Goal: Communication & Community: Answer question/provide support

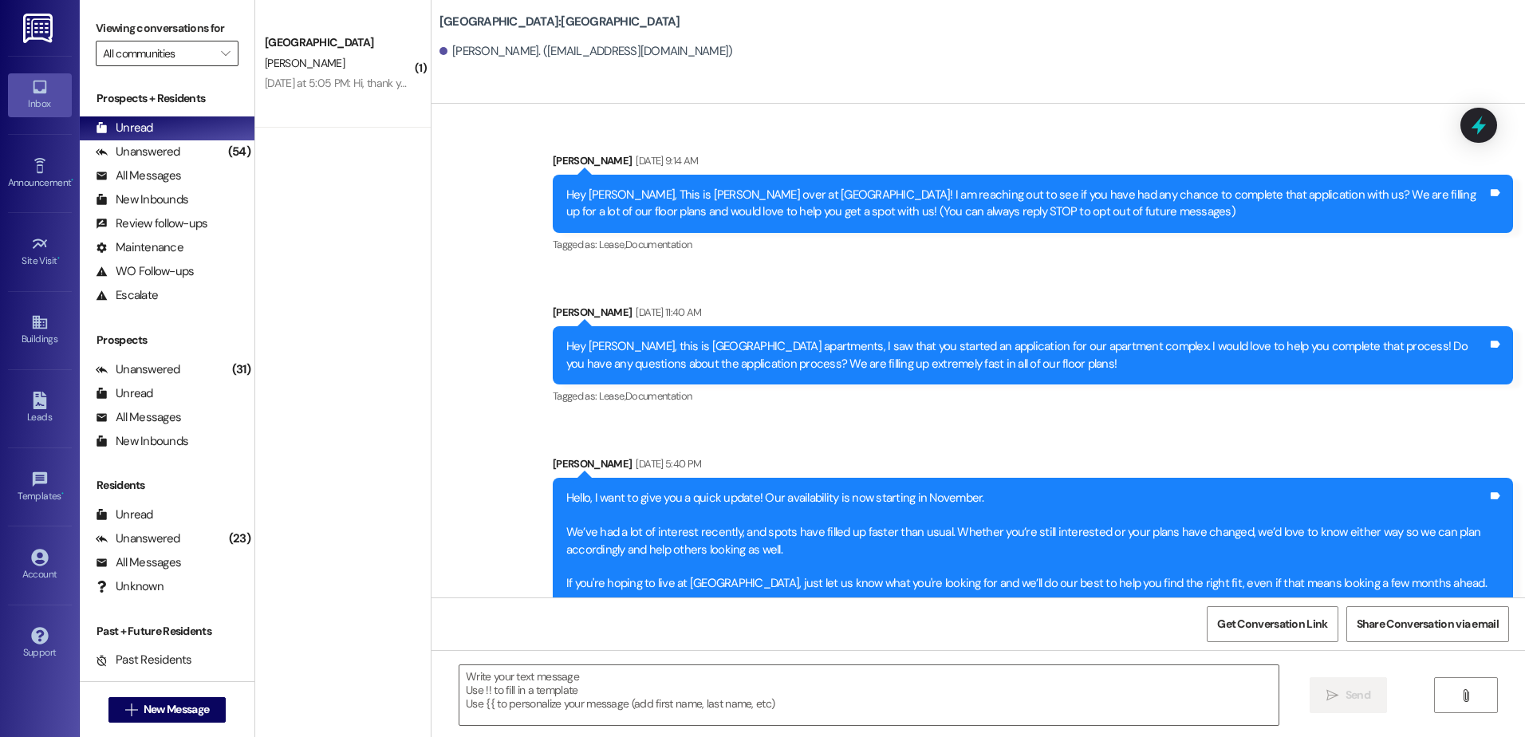
scroll to position [1280, 0]
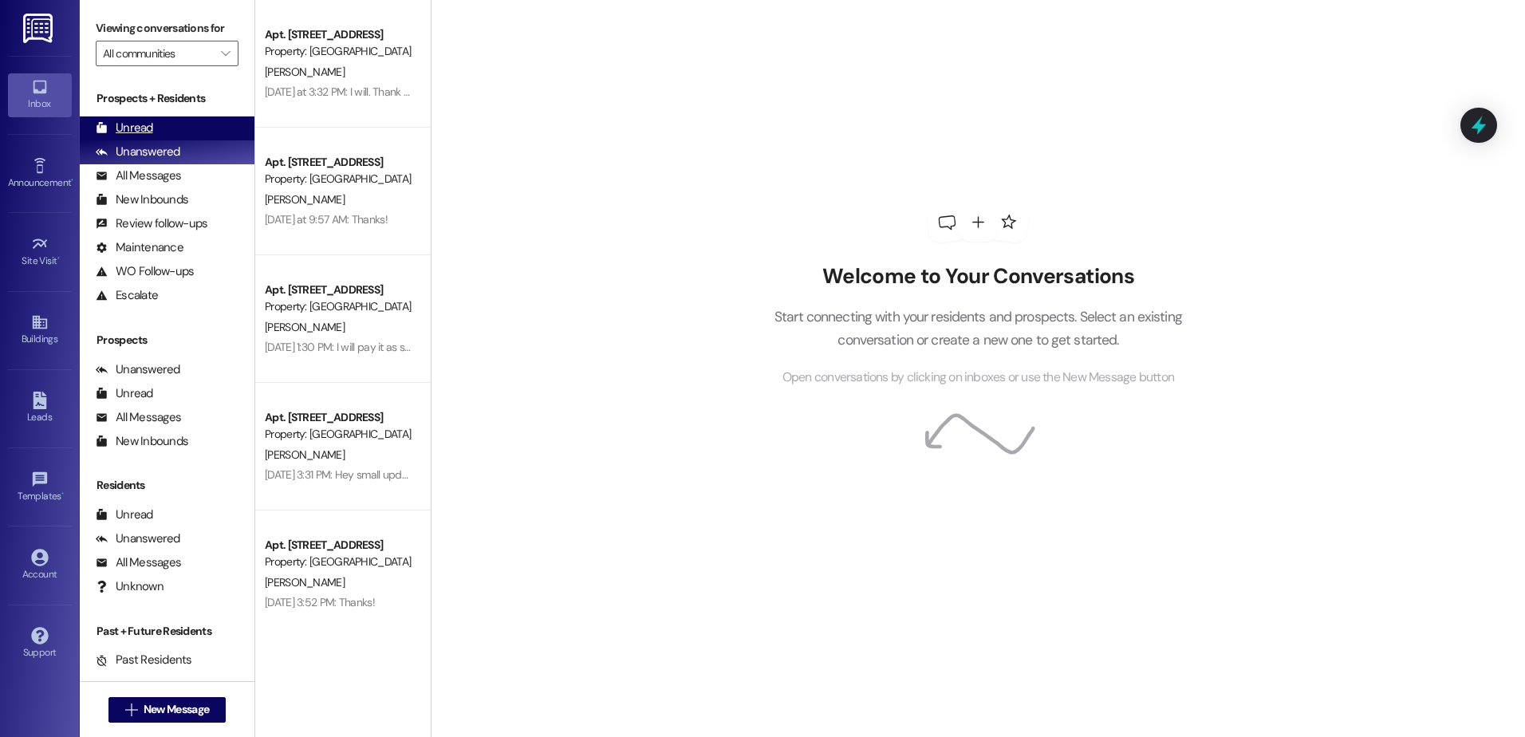
click at [101, 131] on icon at bounding box center [102, 127] width 10 height 11
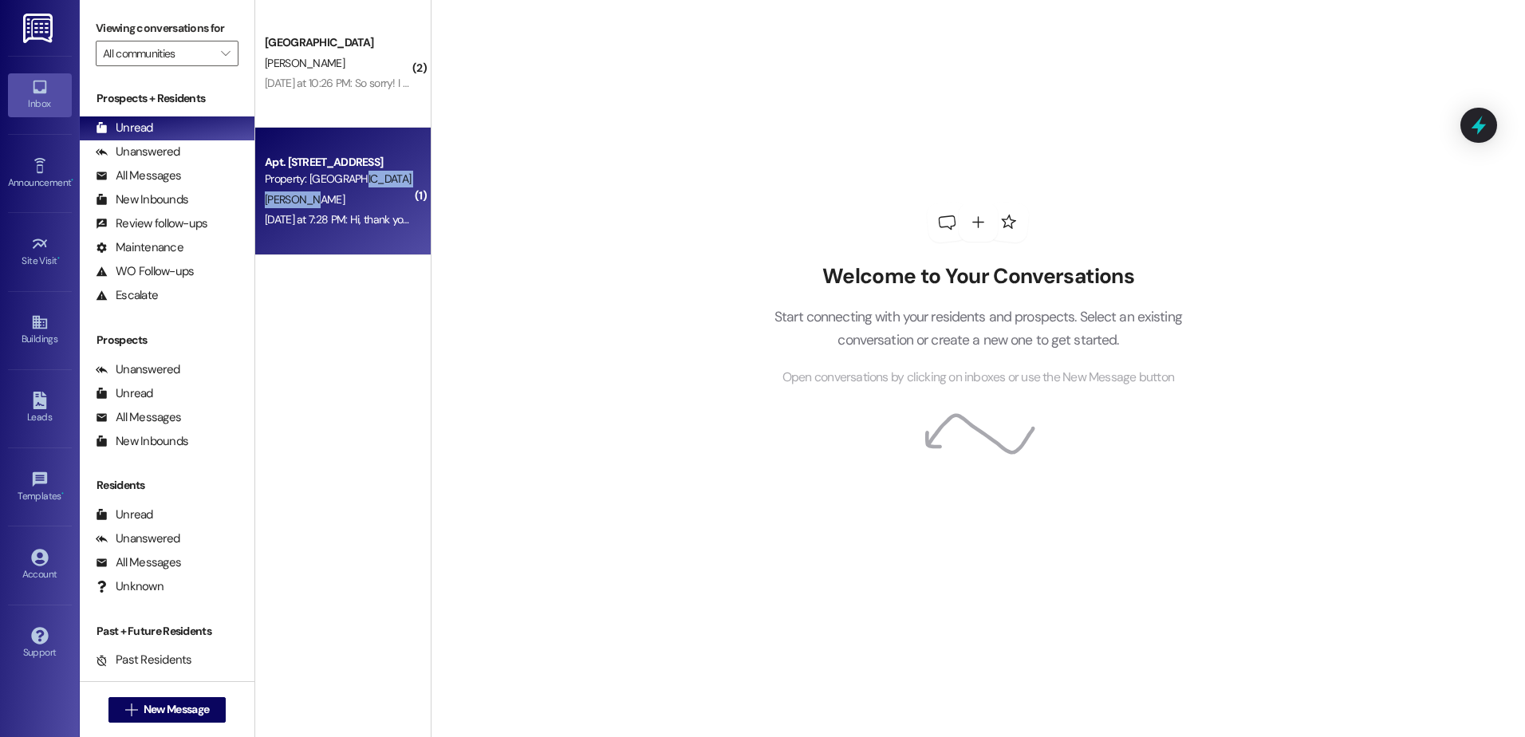
drag, startPoint x: 337, startPoint y: 187, endPoint x: 345, endPoint y: 204, distance: 18.6
click at [345, 204] on div "Apt. 404, 1 Central Park Property: Central Park H. Taylor Yesterday at 7:28 PM:…" at bounding box center [342, 192] width 175 height 128
click at [345, 205] on div "H. Taylor" at bounding box center [338, 200] width 151 height 20
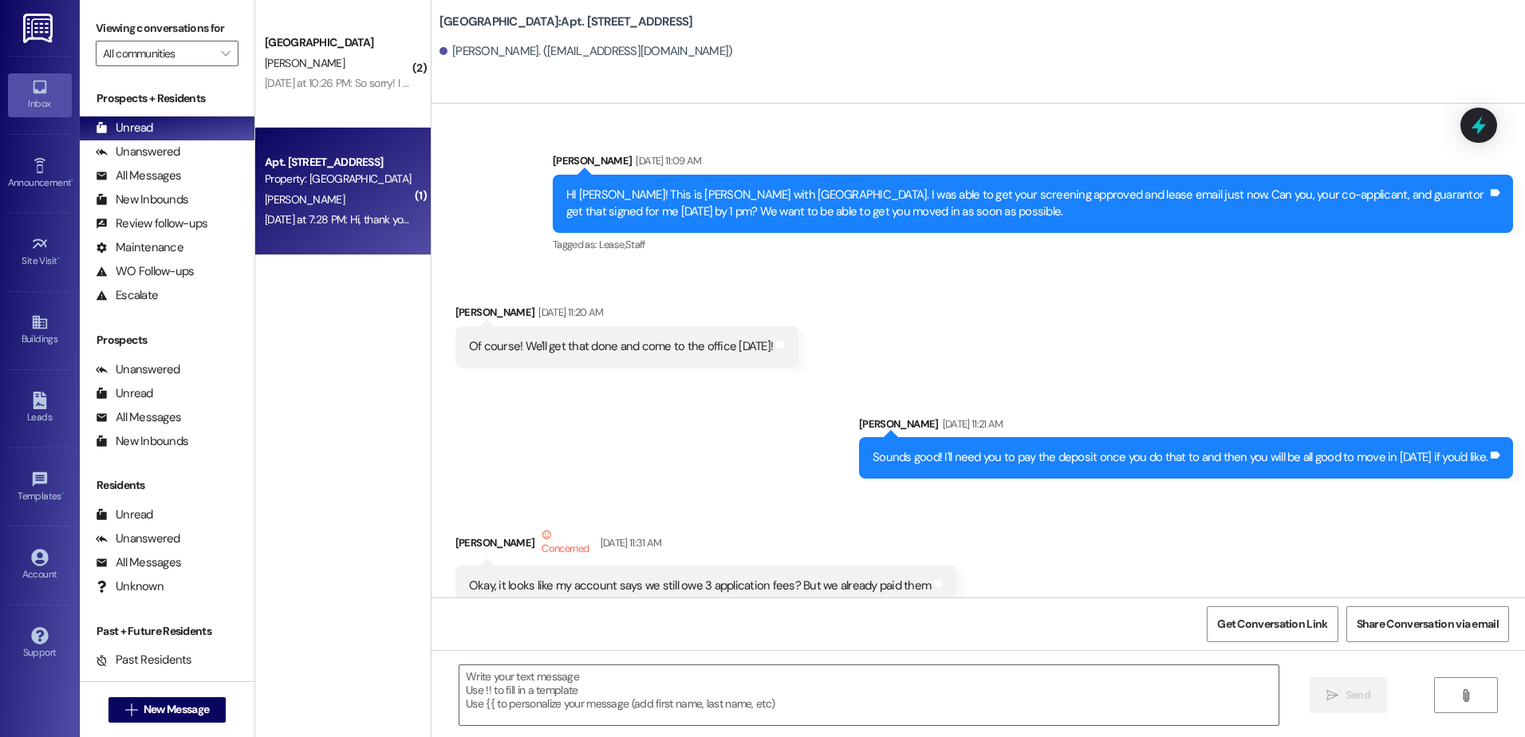
scroll to position [24383, 0]
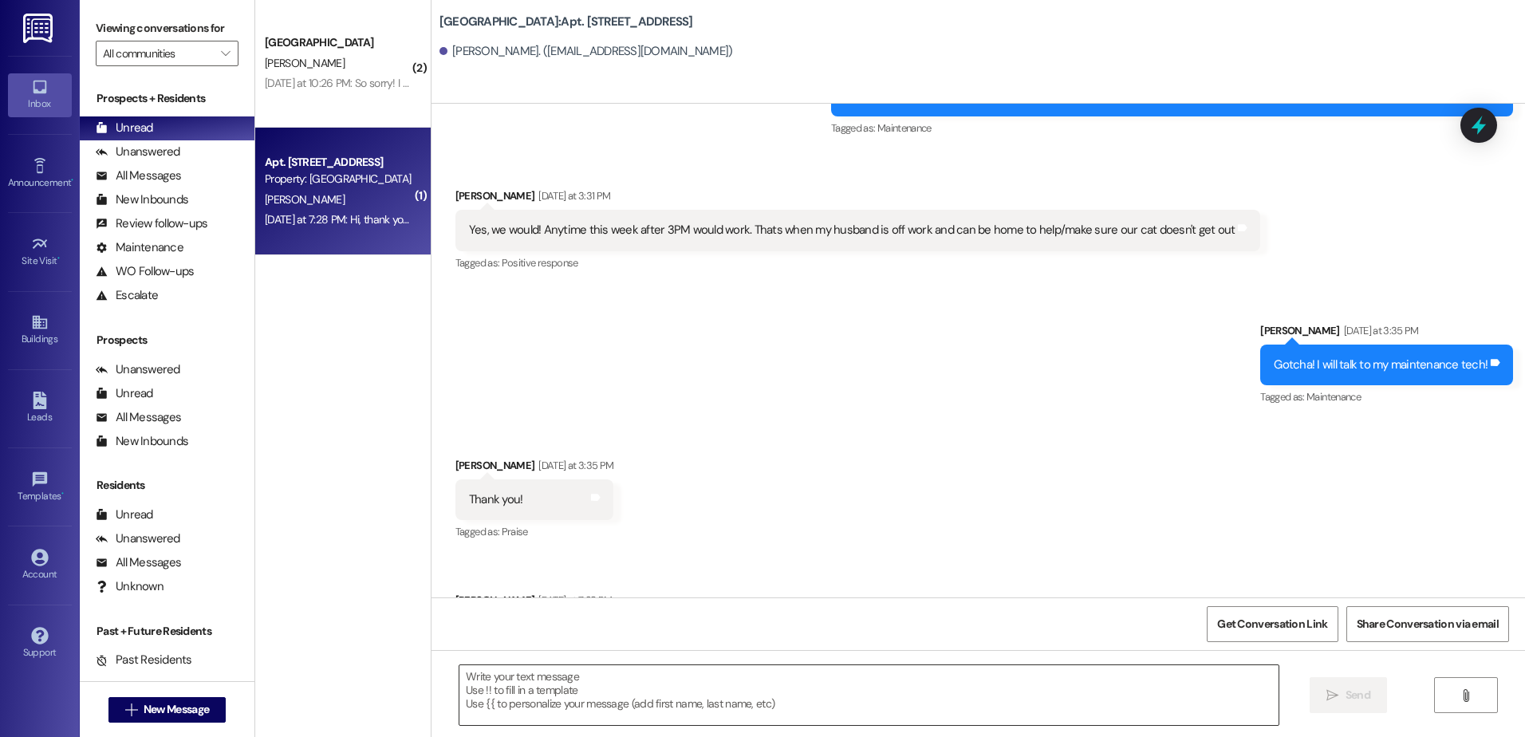
click at [459, 684] on textarea at bounding box center [868, 695] width 818 height 60
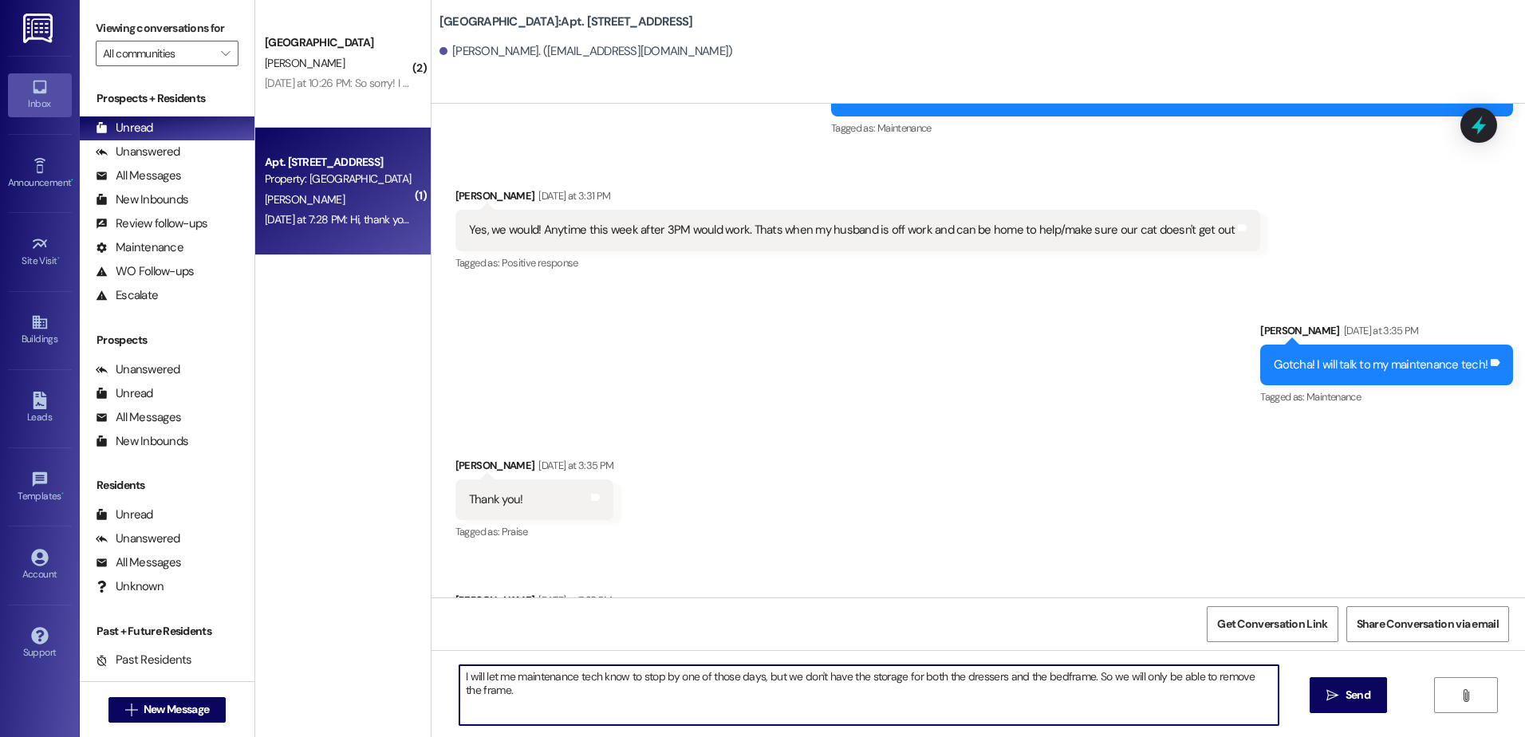
type textarea "I will let me maintenance tech know to stop by one of those days, but we don't …"
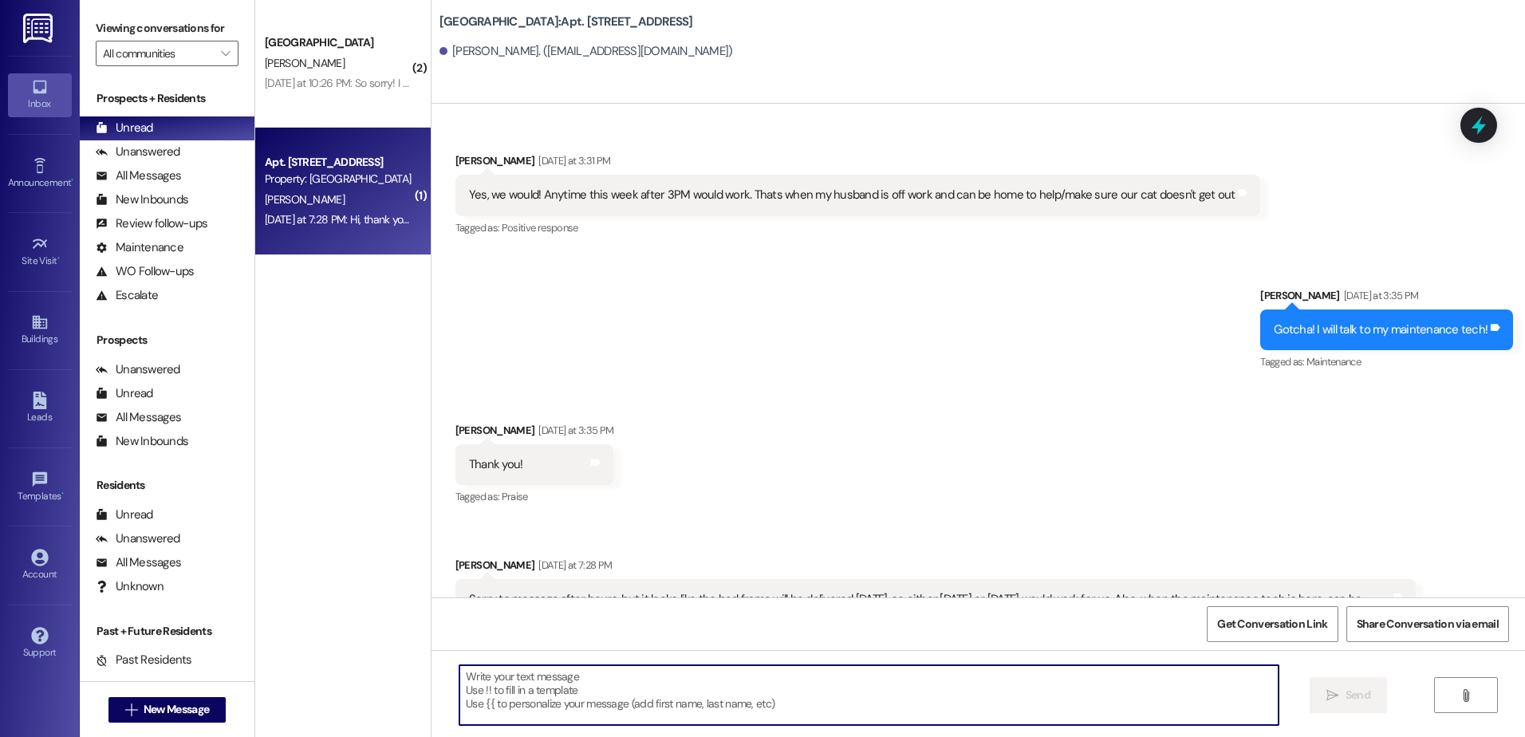
scroll to position [24494, 0]
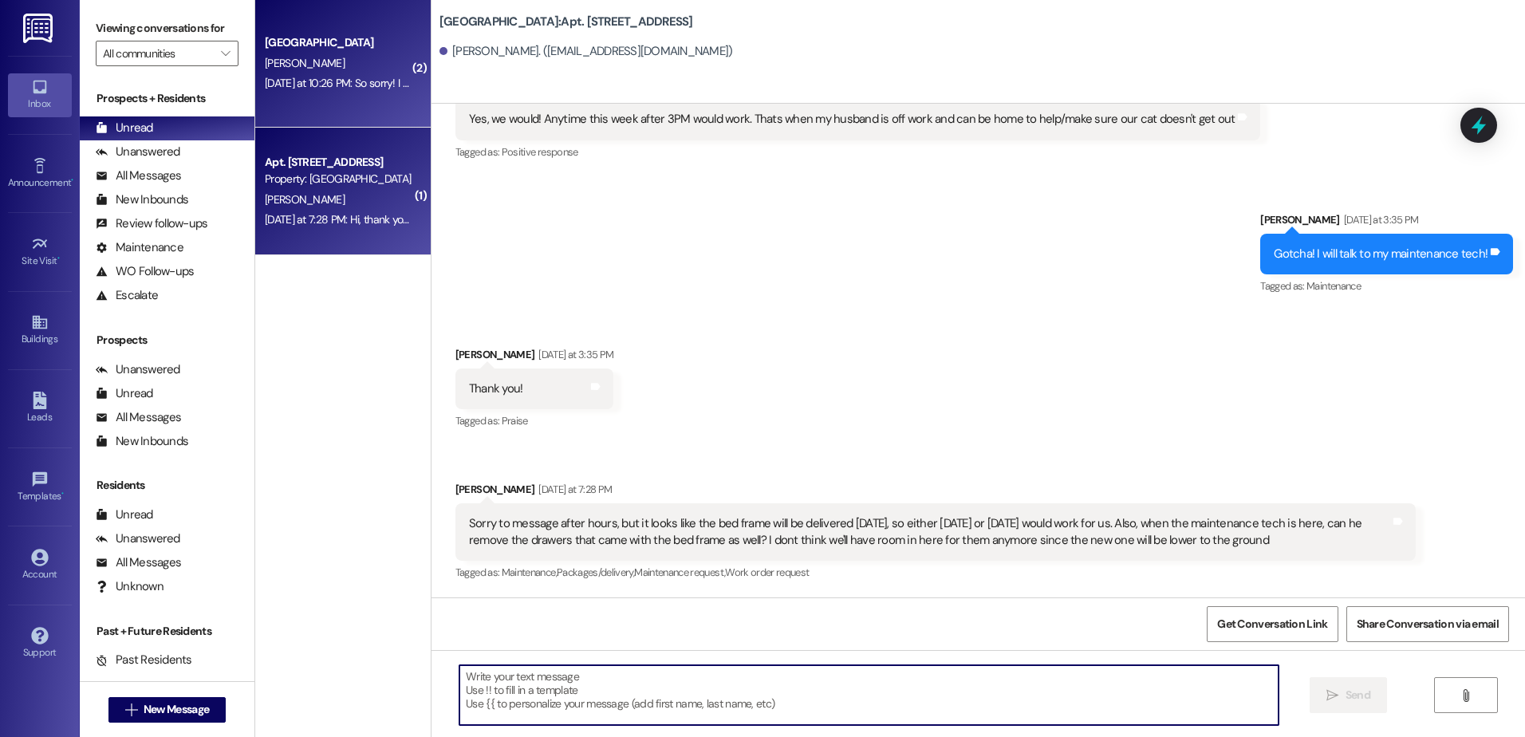
click at [360, 79] on div "Yesterday at 10:26 PM: So sorry! I actually will be there at 3 tomorrow! Yester…" at bounding box center [408, 83] width 287 height 14
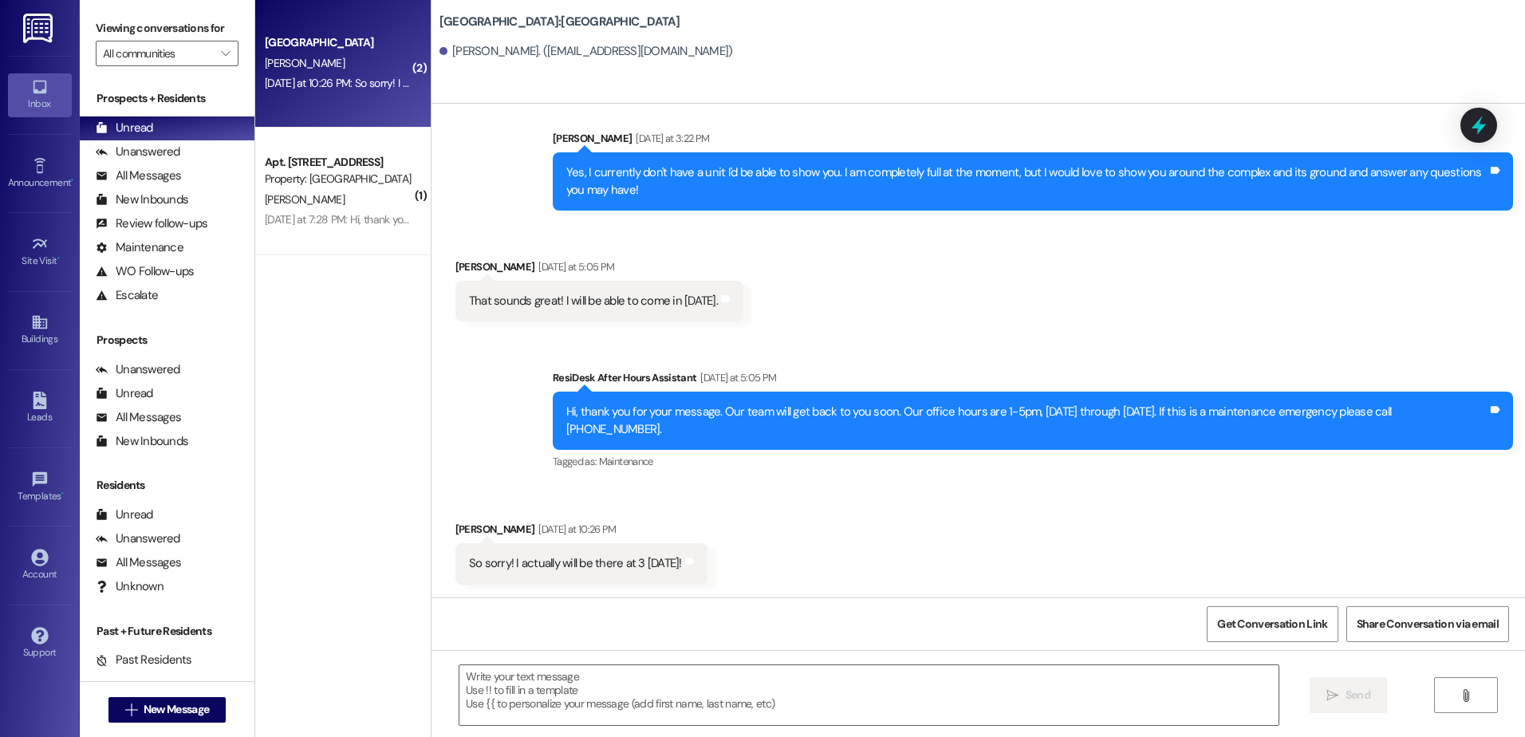
scroll to position [1377, 0]
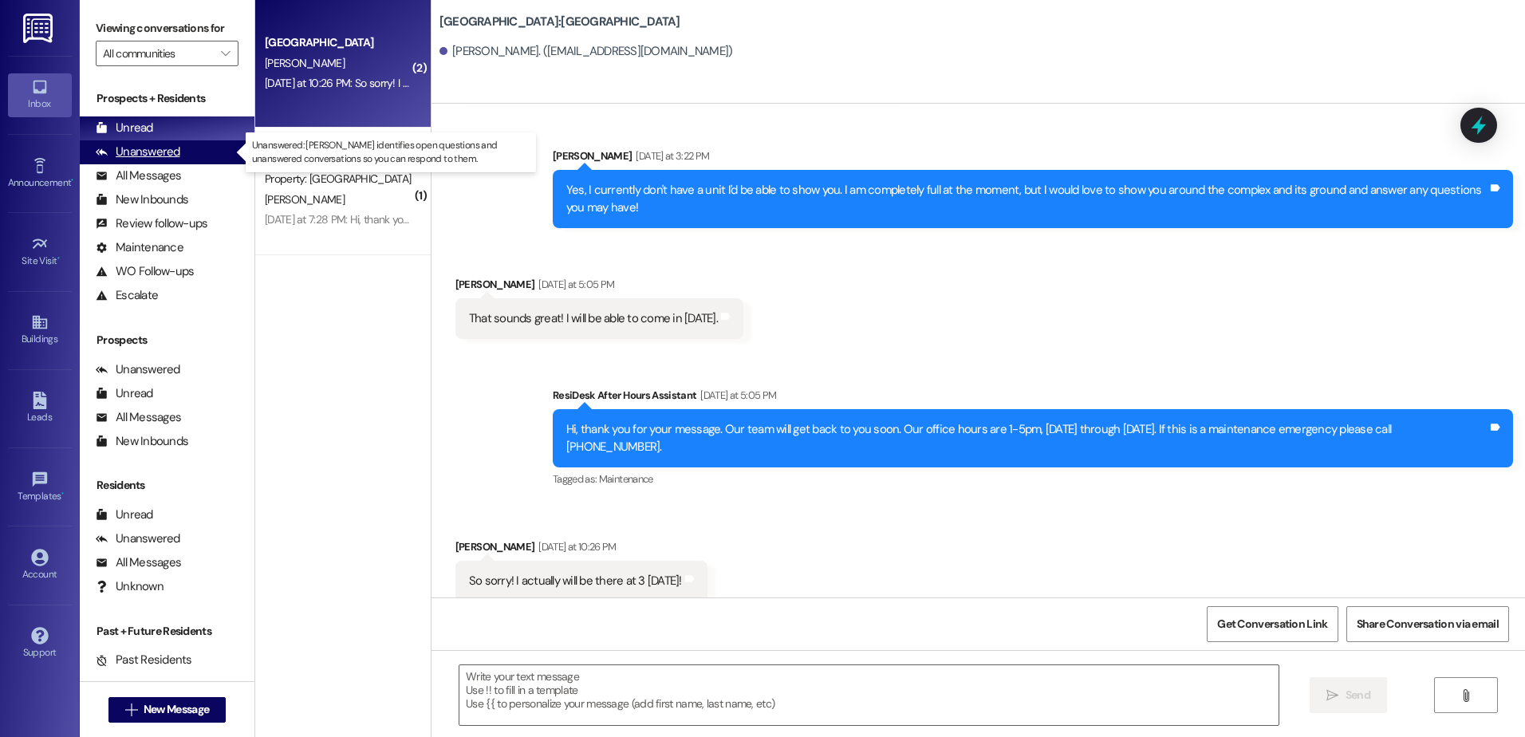
click at [188, 151] on div "Unanswered (0)" at bounding box center [167, 152] width 175 height 24
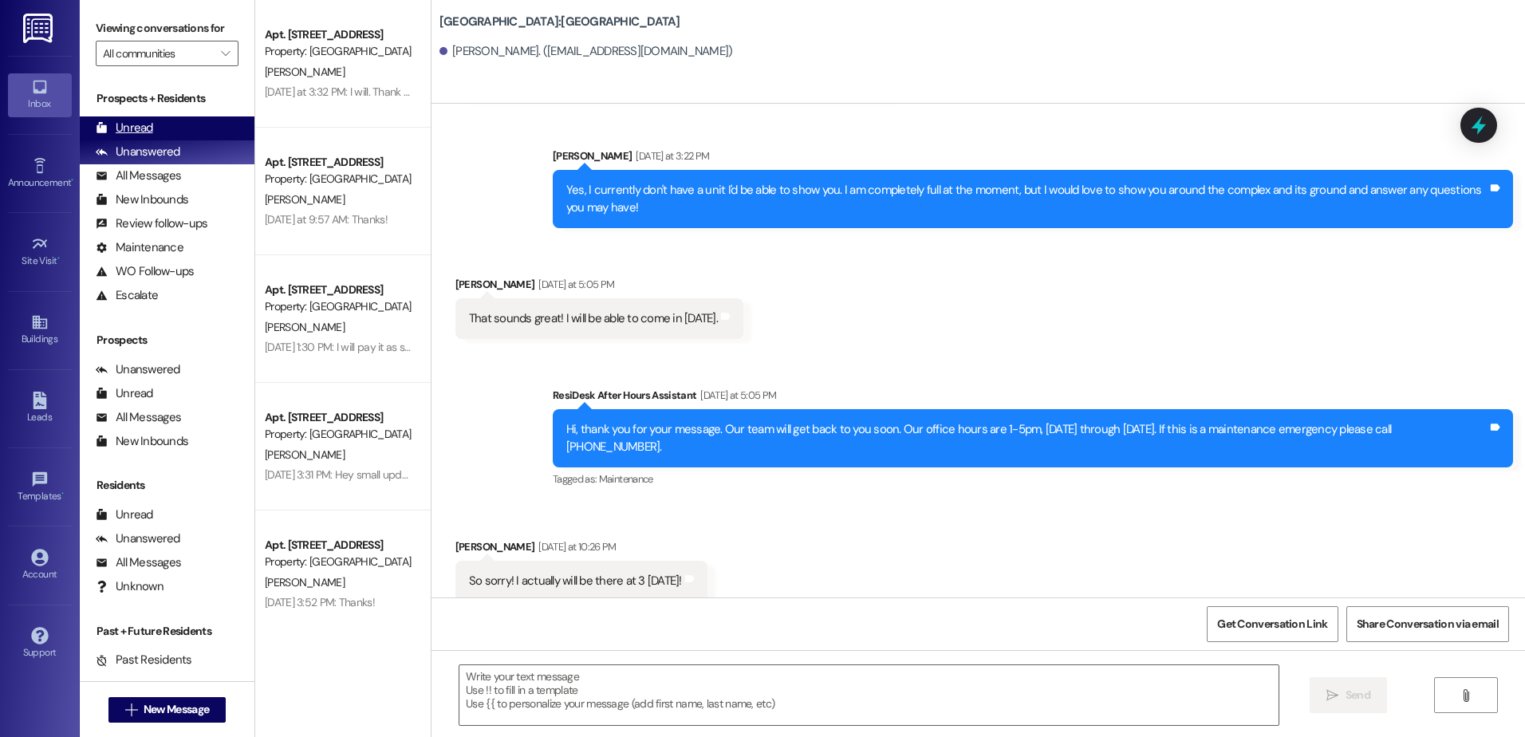
click at [189, 129] on div "Unread (0)" at bounding box center [167, 128] width 175 height 24
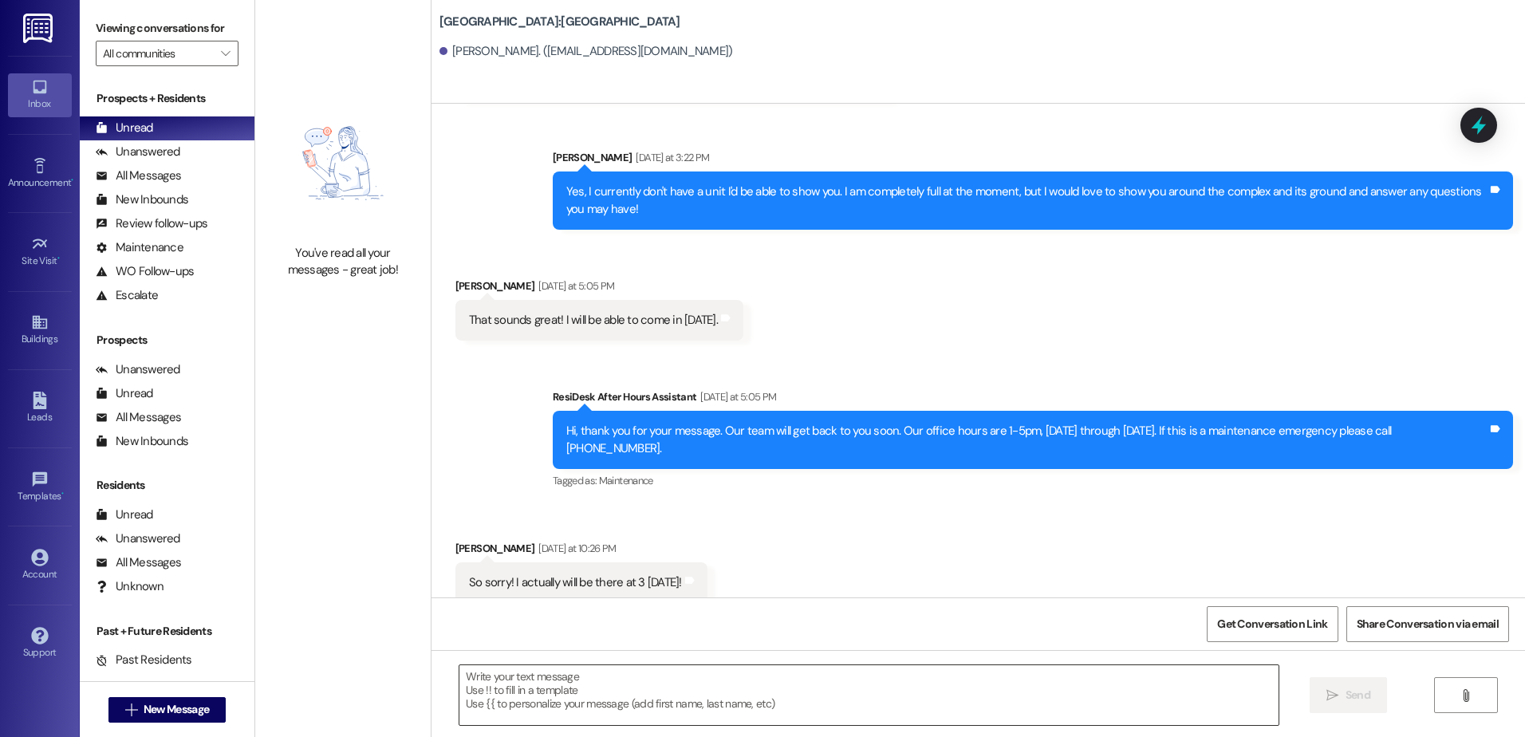
scroll to position [1376, 0]
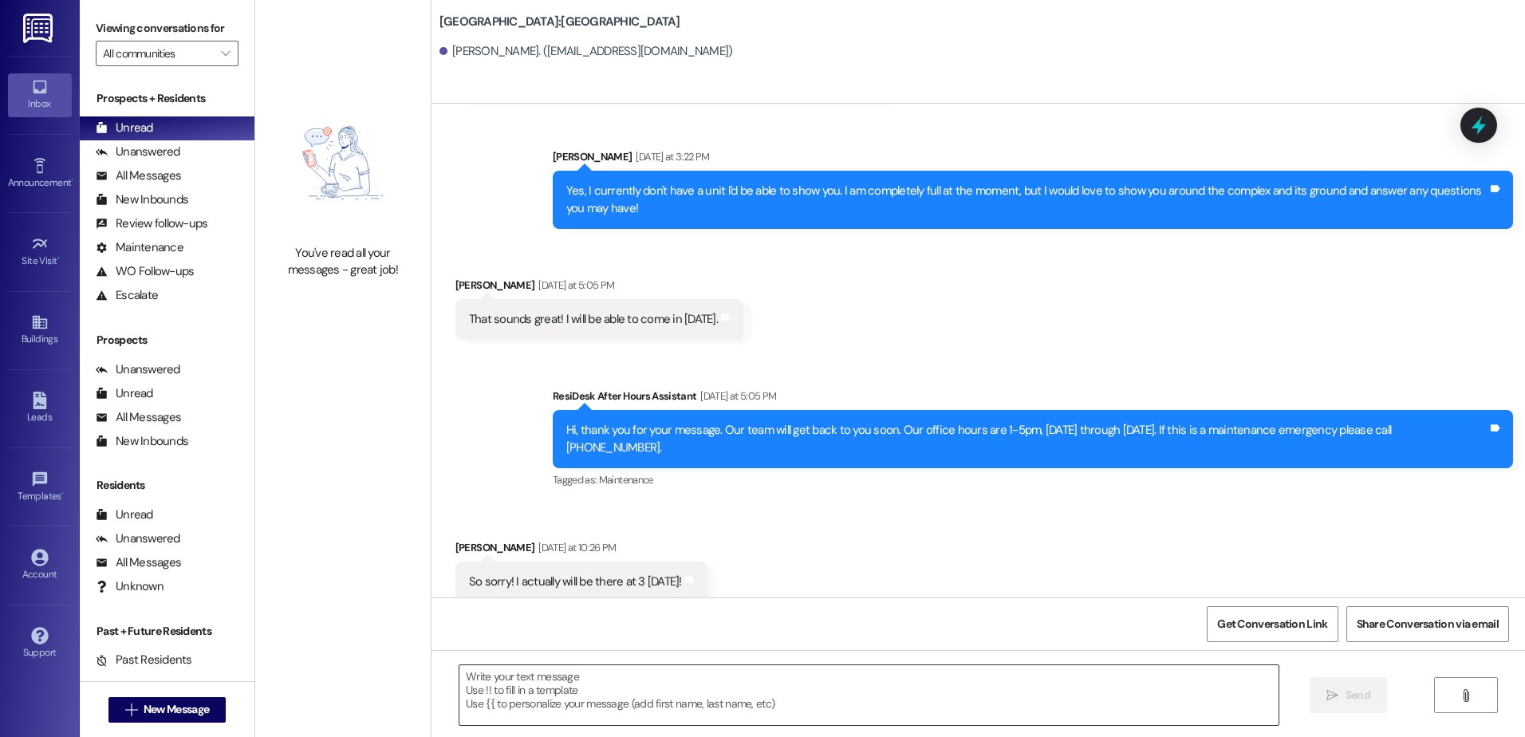
click at [521, 683] on textarea at bounding box center [868, 695] width 818 height 60
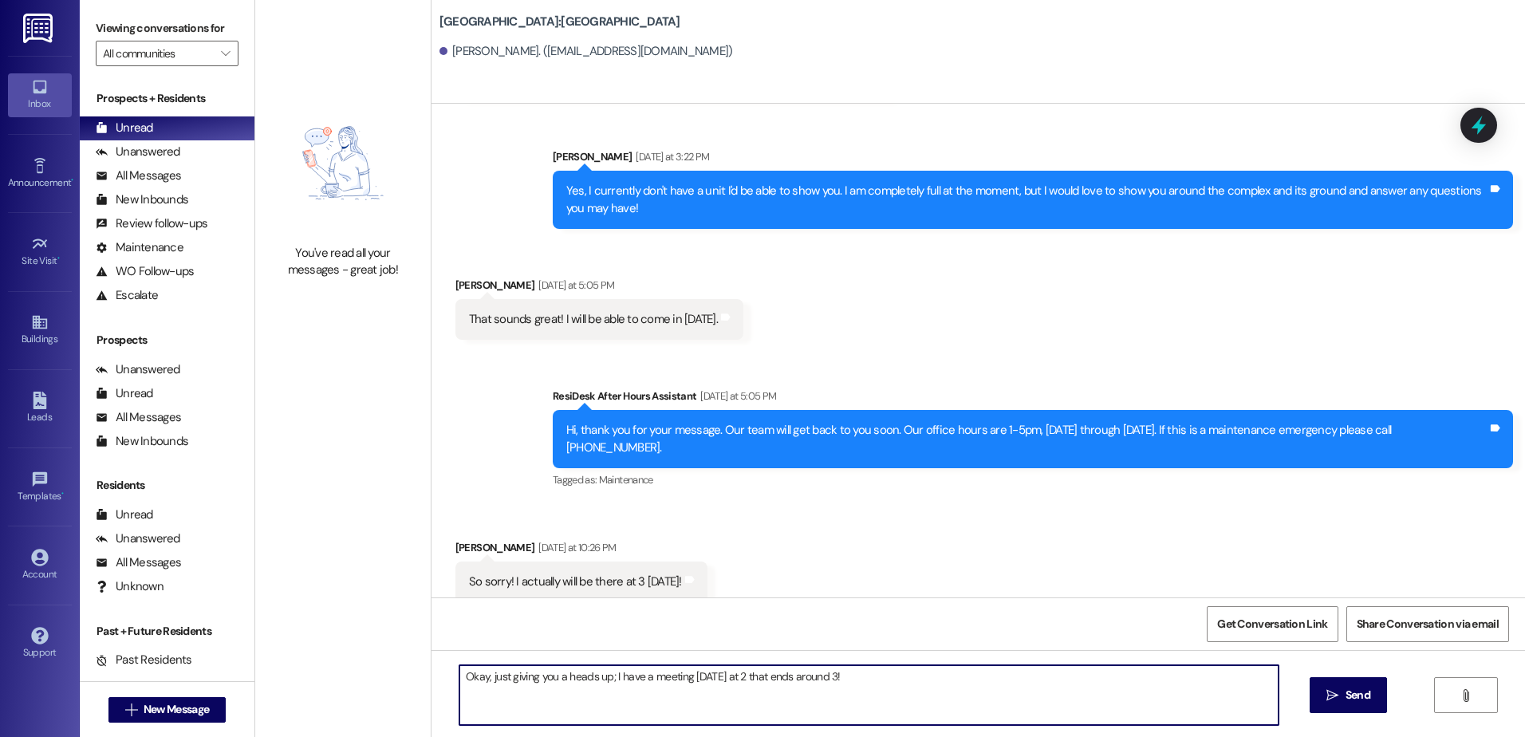
type textarea "Okay, just giving you a heads up; I have a meeting today at 2 that ends around …"
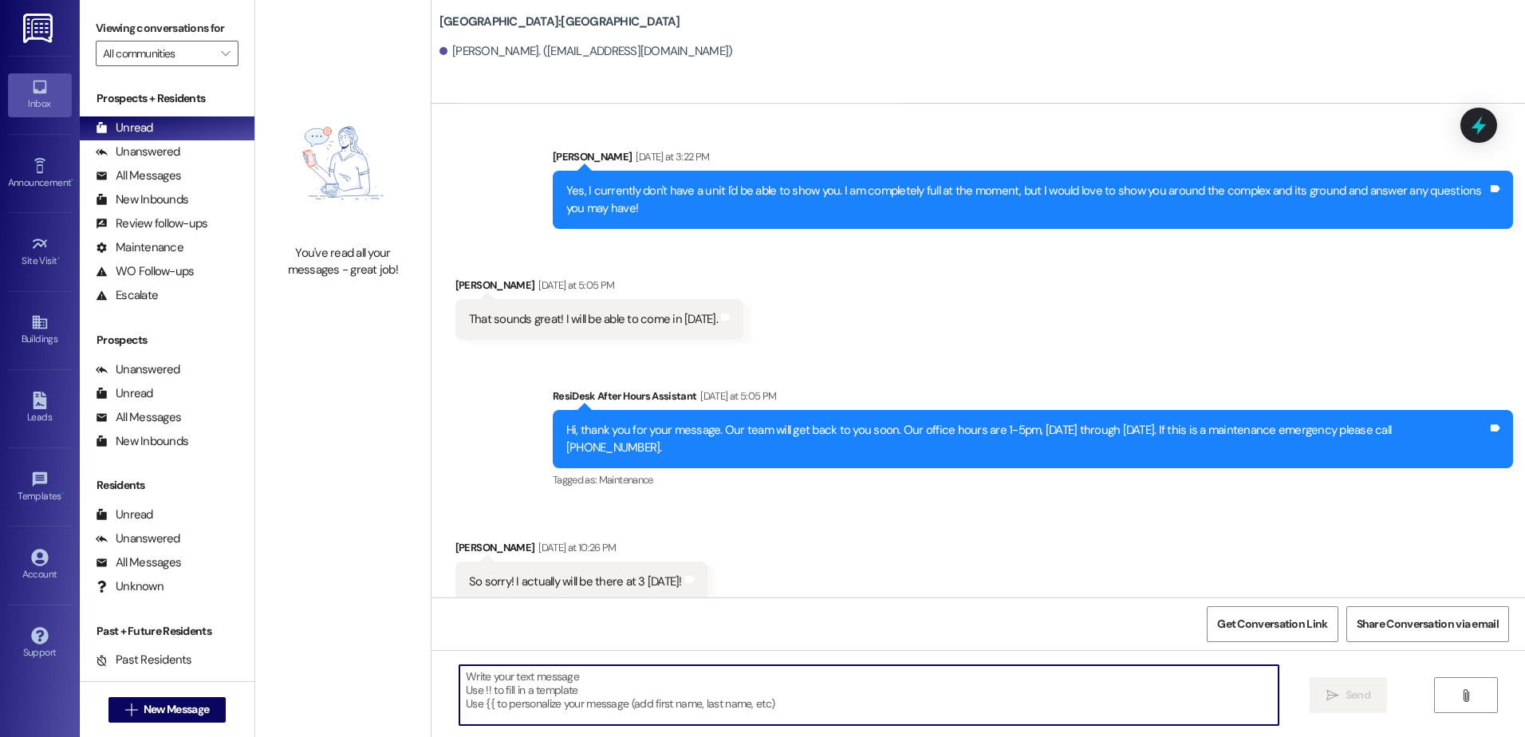
scroll to position [1488, 0]
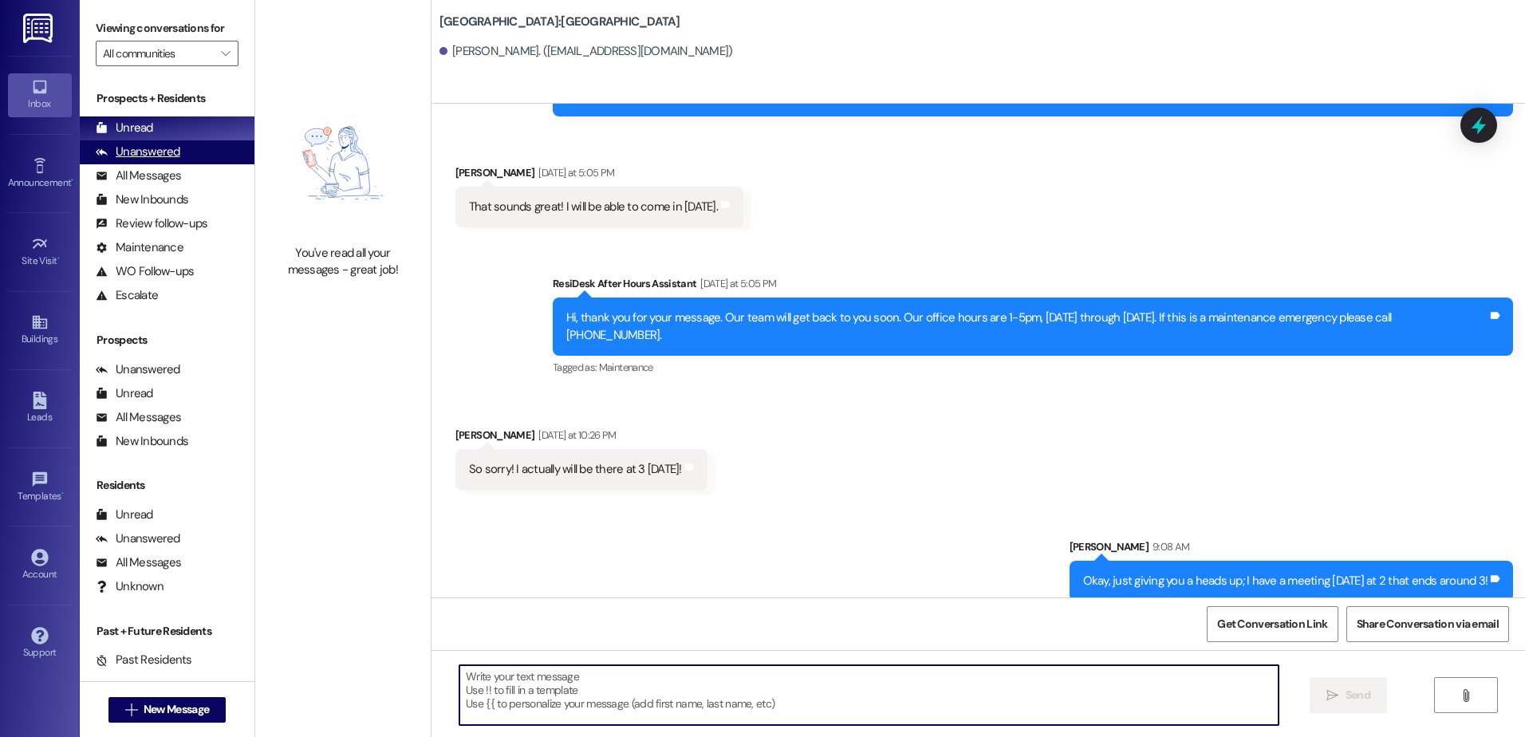
click at [95, 154] on div "Unanswered (0)" at bounding box center [167, 152] width 175 height 24
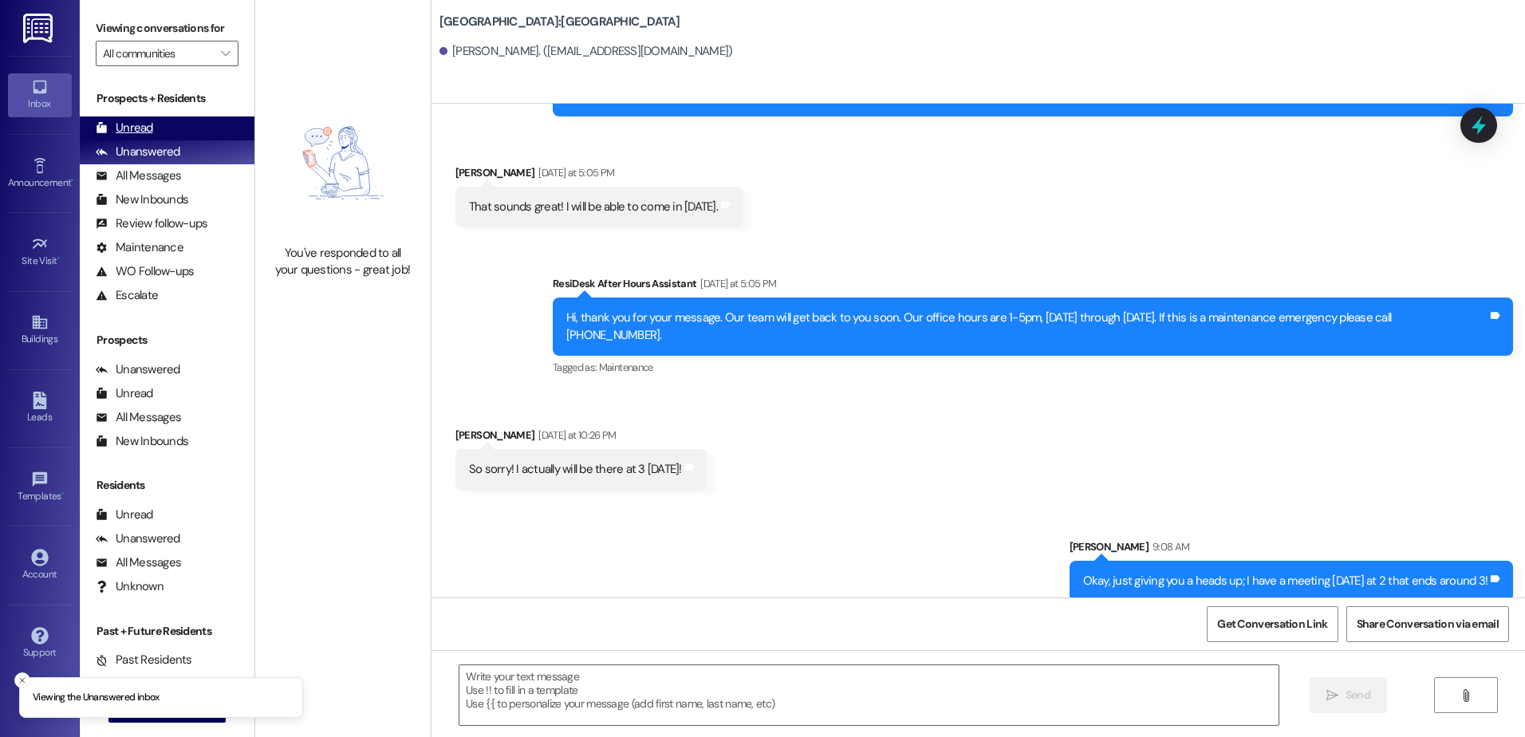
click at [102, 129] on icon at bounding box center [102, 128] width 12 height 12
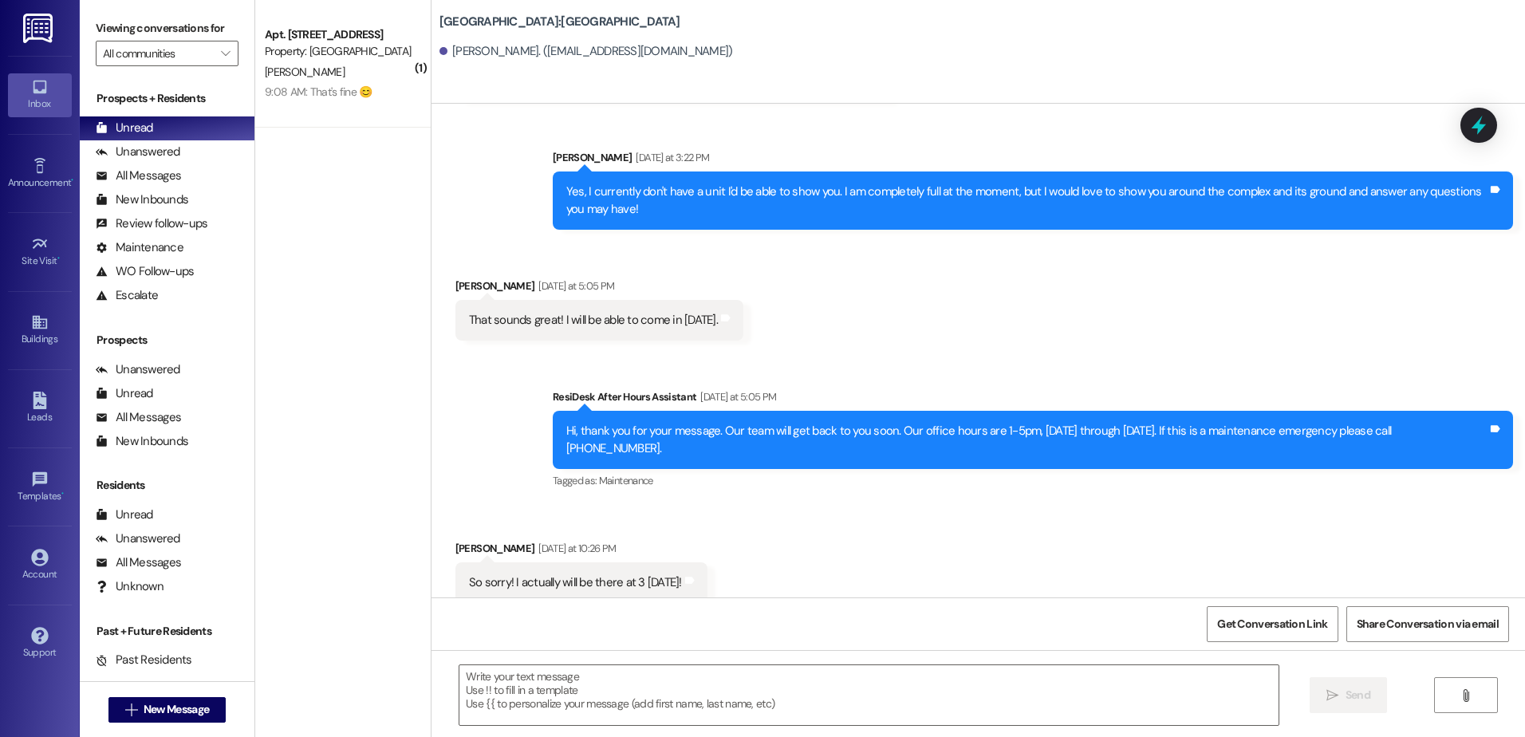
scroll to position [1376, 0]
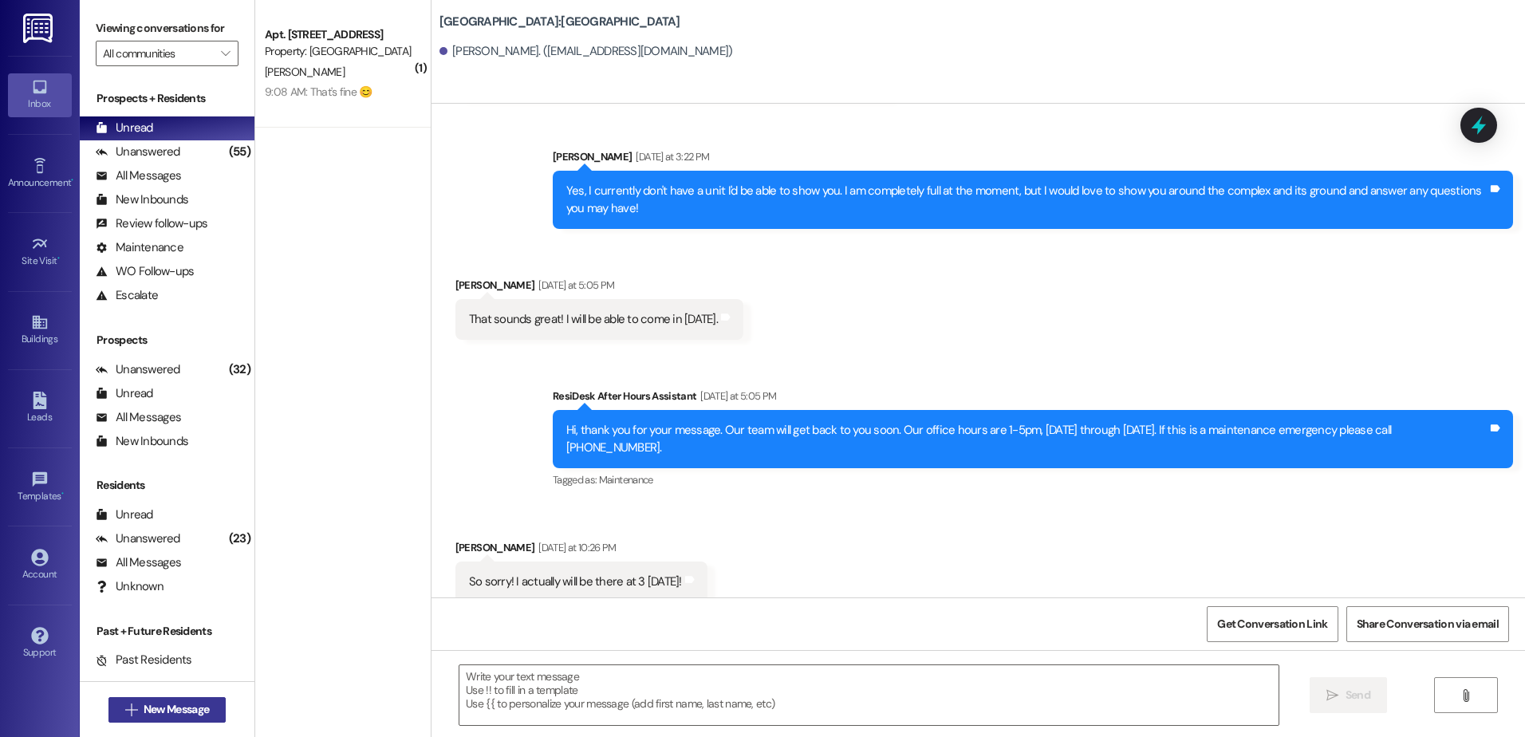
click at [160, 715] on span "New Message" at bounding box center [176, 709] width 65 height 17
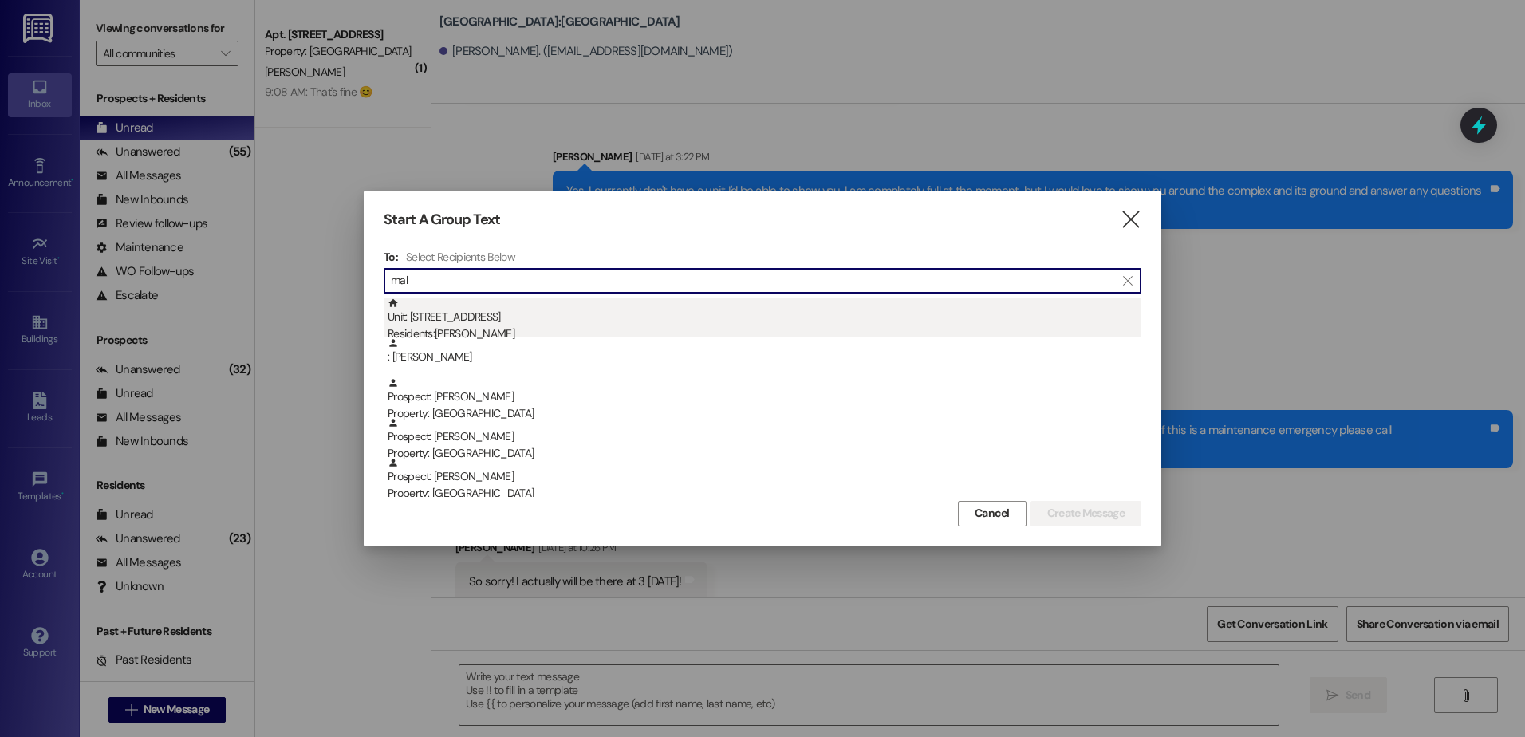
type input "mal"
click at [491, 319] on div "Unit: 131 - 1 Central Park Residents: Mal Neff" at bounding box center [765, 320] width 754 height 45
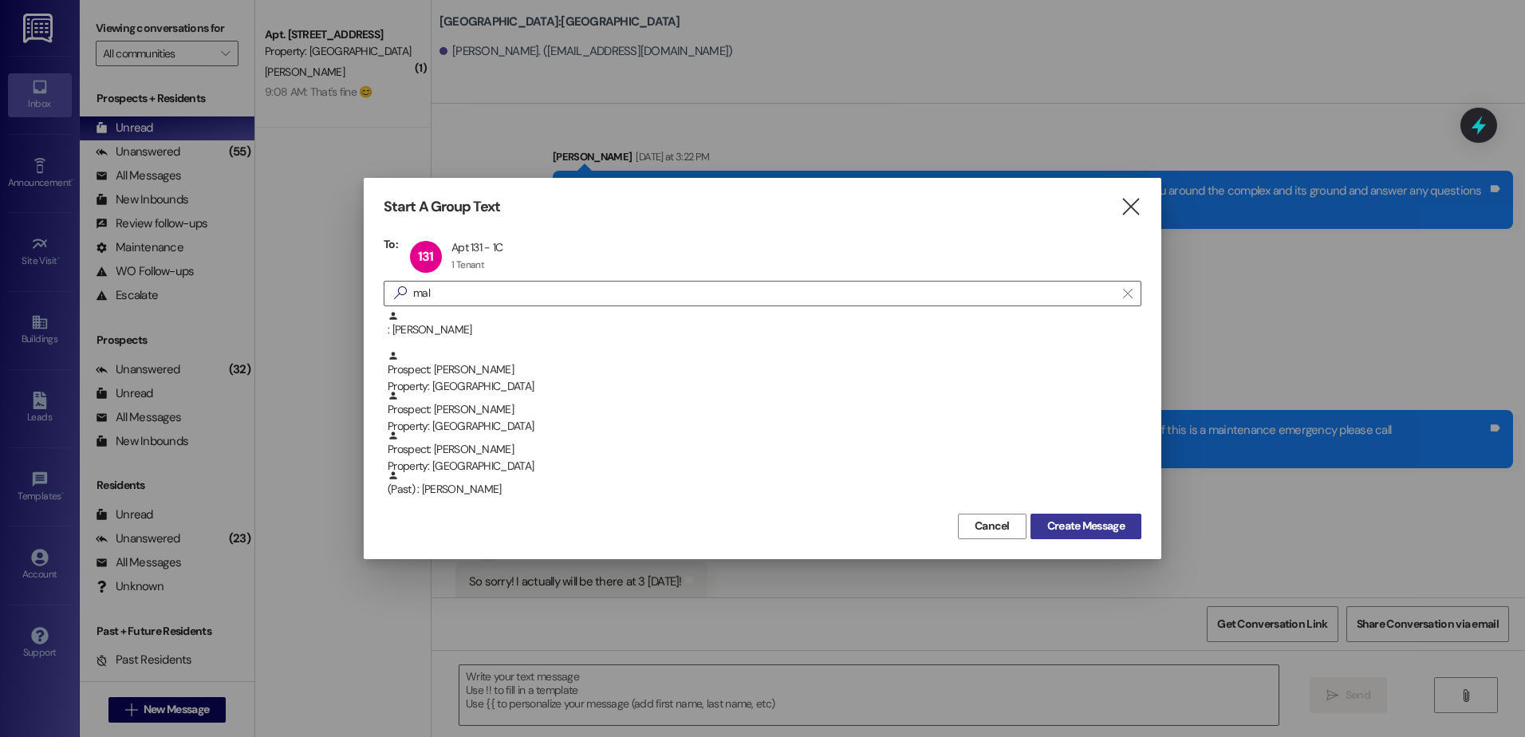
click at [1071, 525] on span "Create Message" at bounding box center [1085, 526] width 77 height 17
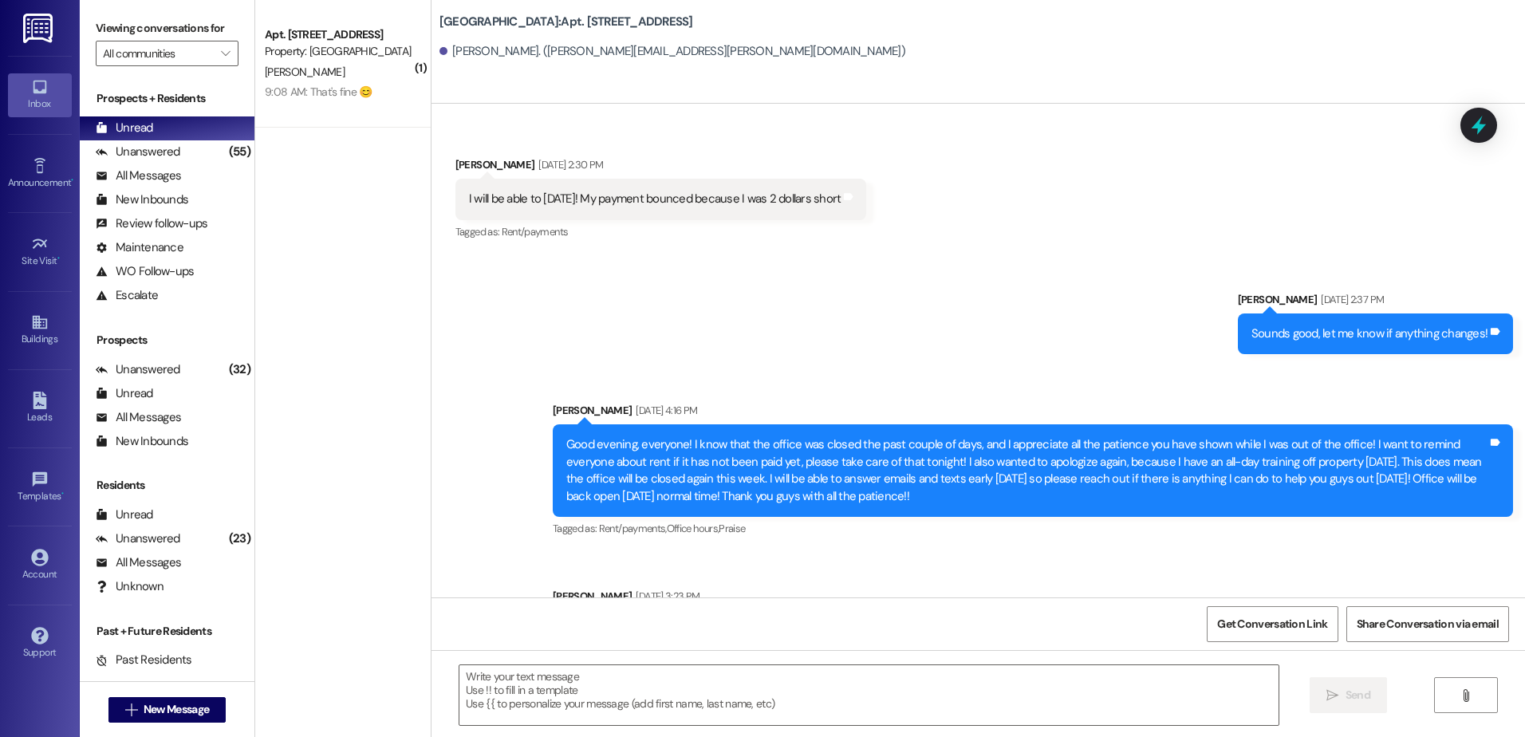
scroll to position [12215, 0]
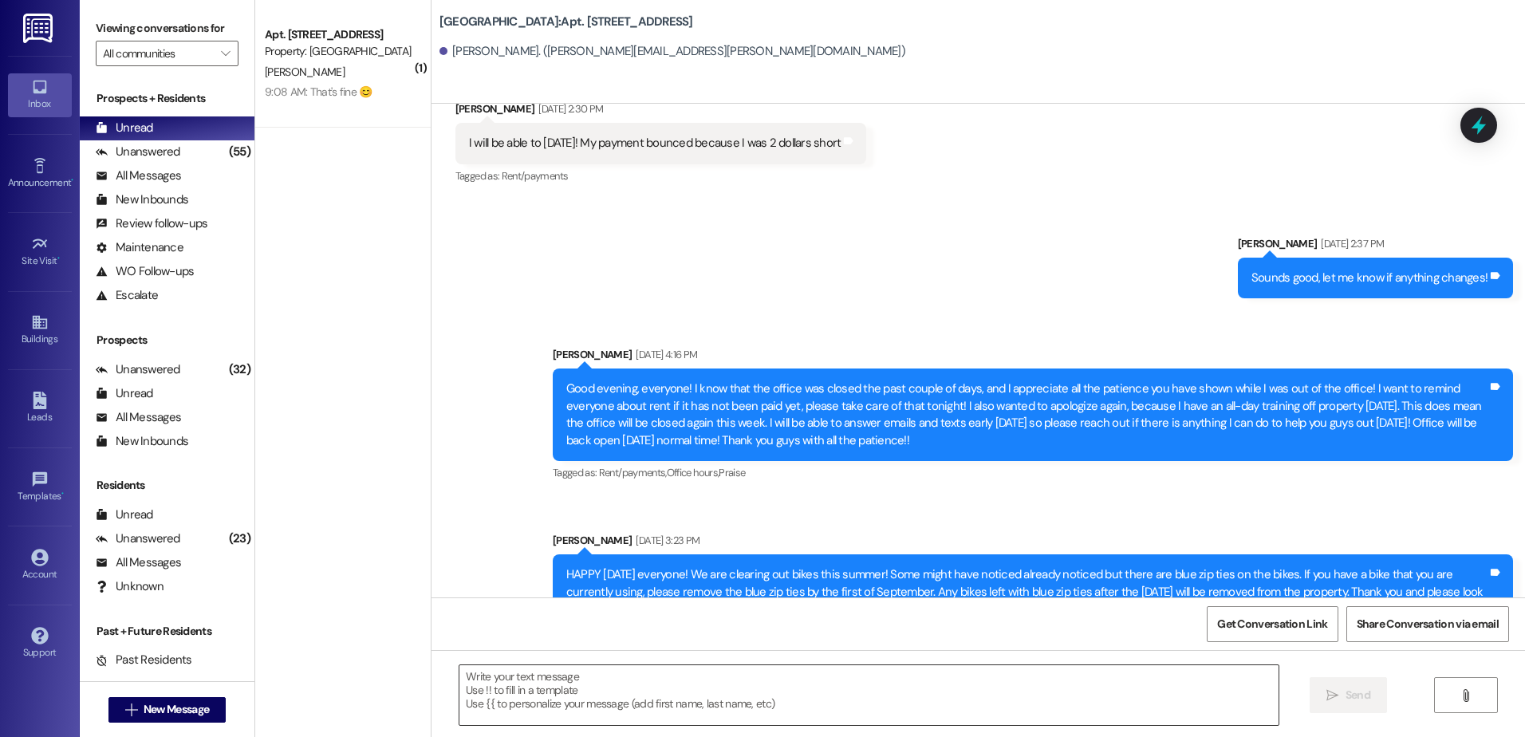
click at [485, 693] on textarea at bounding box center [868, 695] width 818 height 60
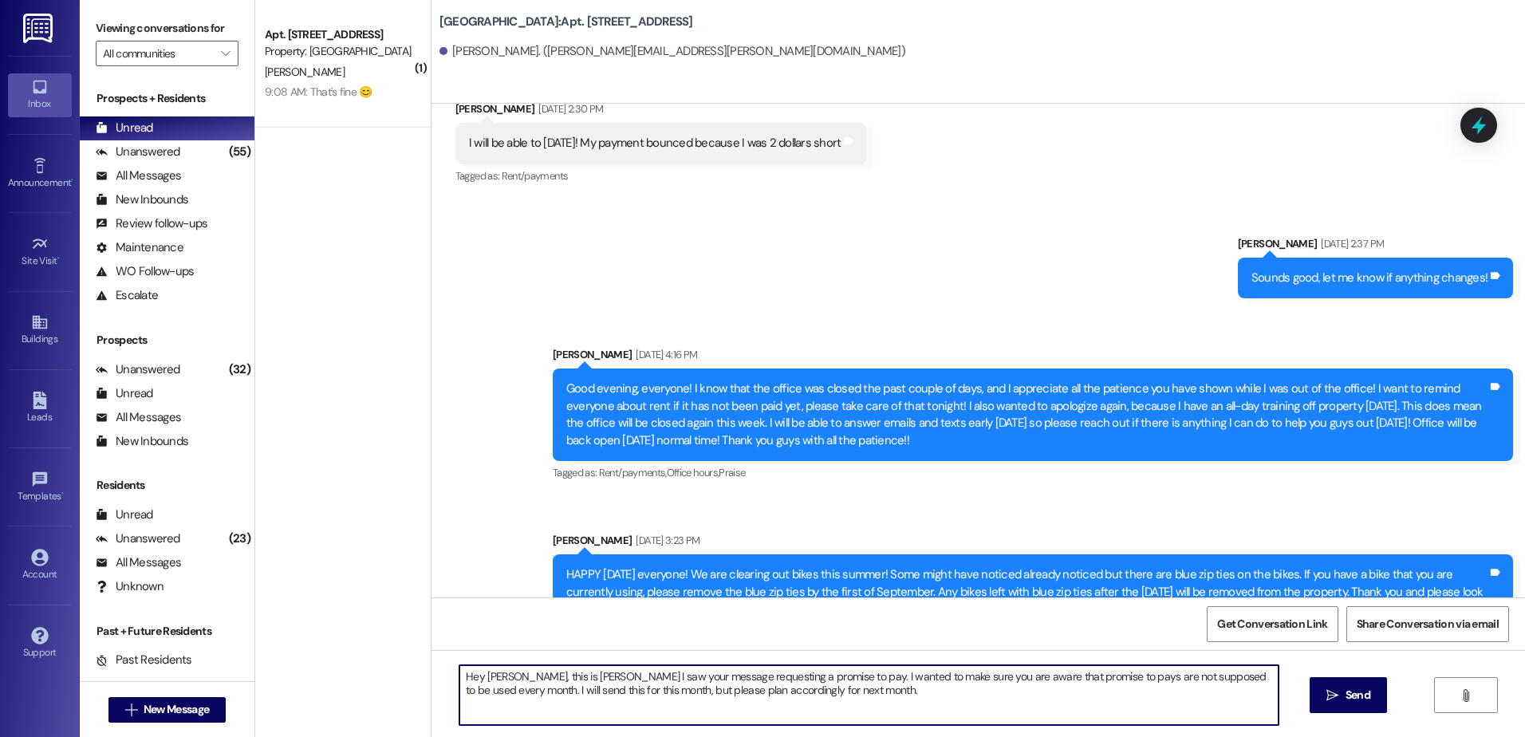
click at [811, 696] on textarea "Hey Mal, this is Jaelyn I saw your message requesting a promise to pay. I wante…" at bounding box center [868, 695] width 818 height 60
type textarea "Hey Mal, this is Jaelyn I saw your message requesting a promise to pay. I wante…"
click at [1369, 694] on span "Send" at bounding box center [1358, 695] width 25 height 17
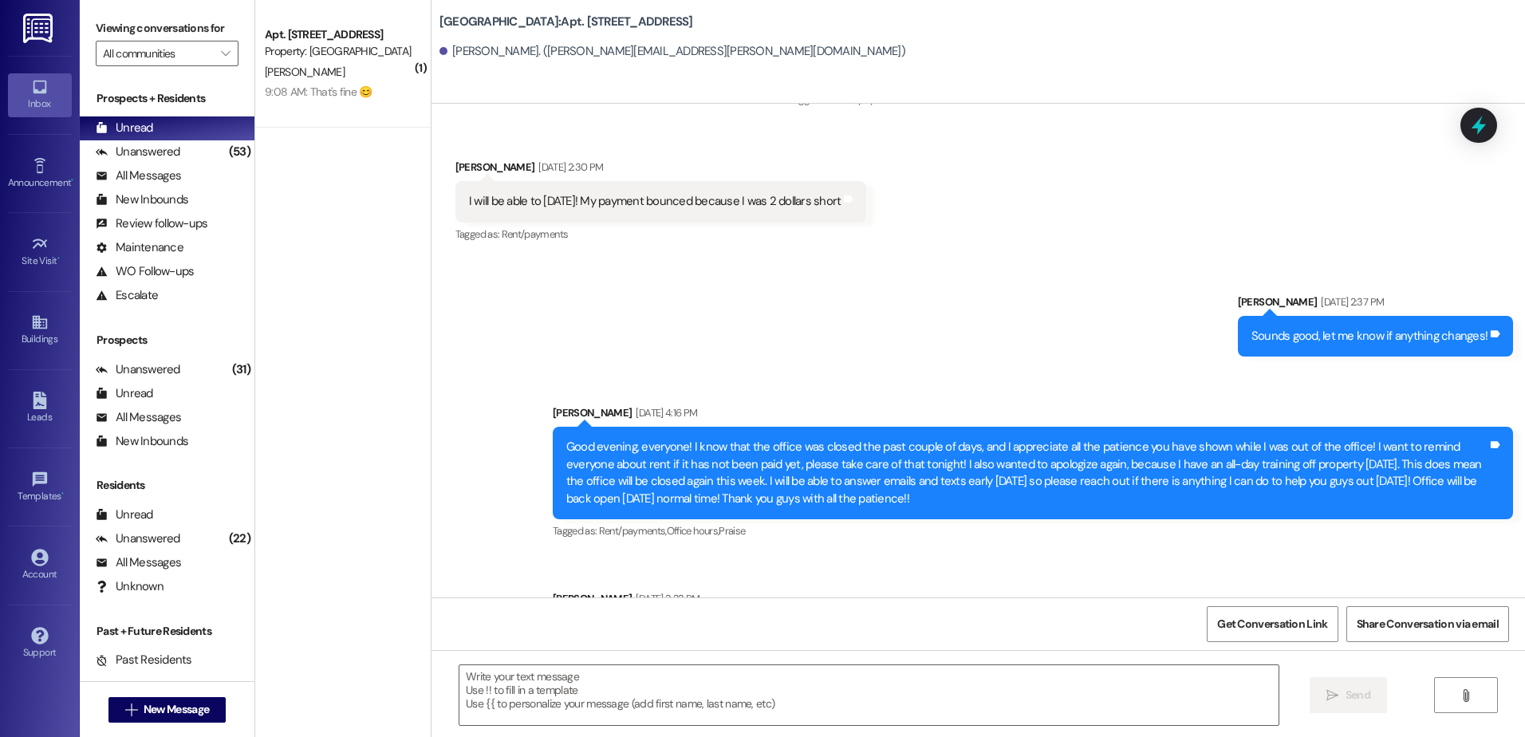
scroll to position [12344, 0]
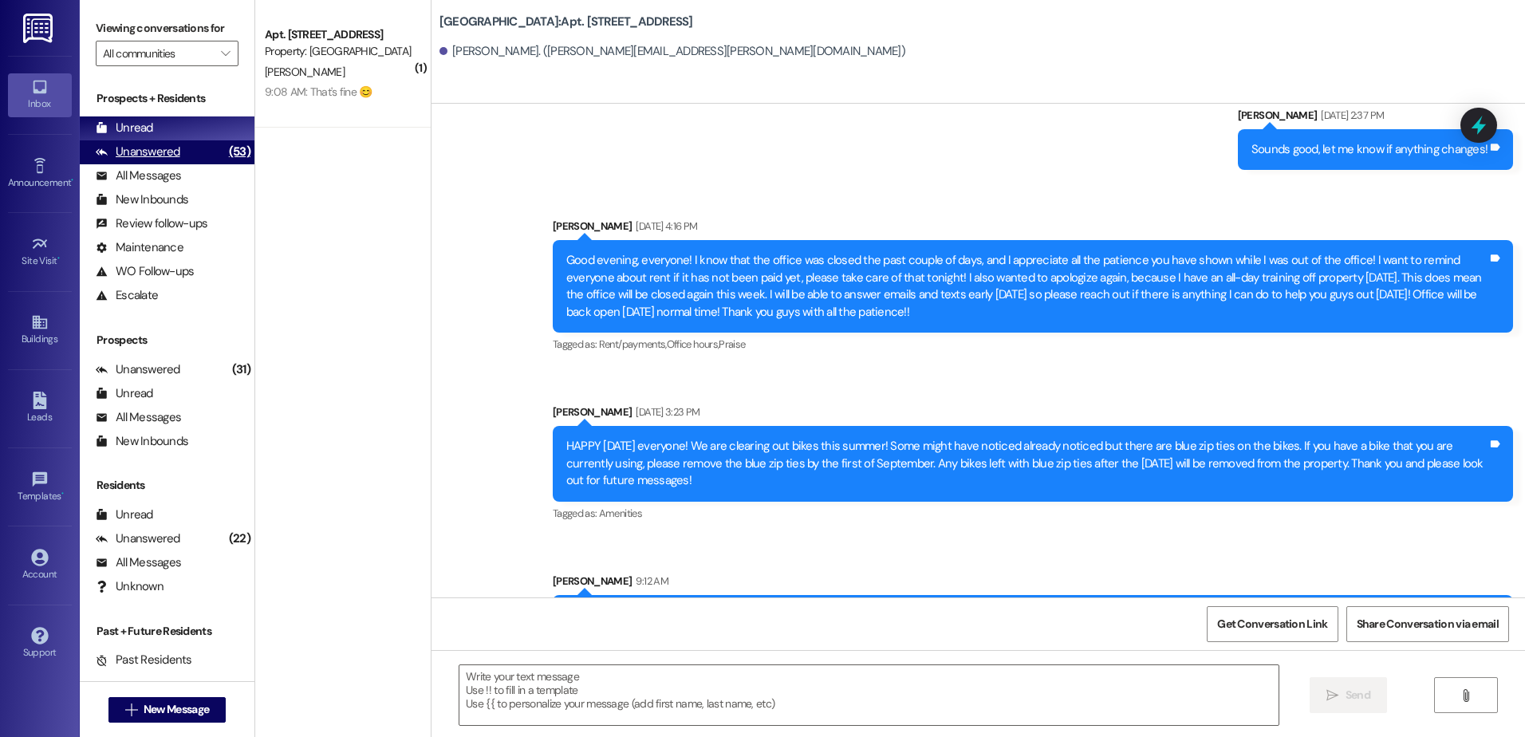
click at [183, 153] on div "Unanswered (53)" at bounding box center [167, 152] width 175 height 24
click at [171, 128] on div "Unread (0)" at bounding box center [167, 128] width 175 height 24
